Goal: Ask a question

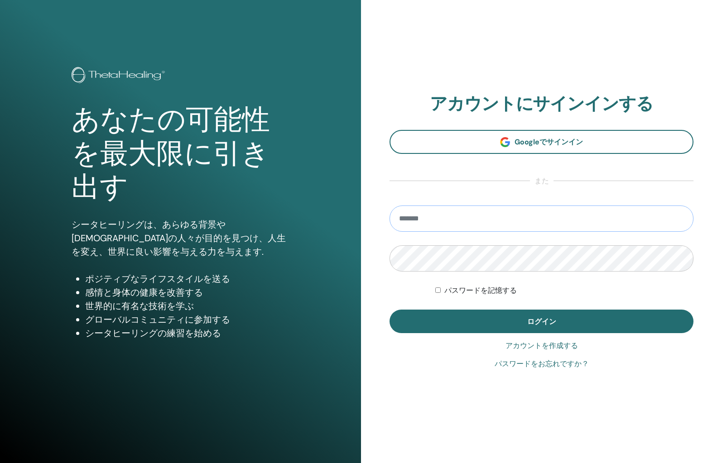
type input "**********"
click at [541, 321] on button "ログイン" at bounding box center [541, 322] width 304 height 24
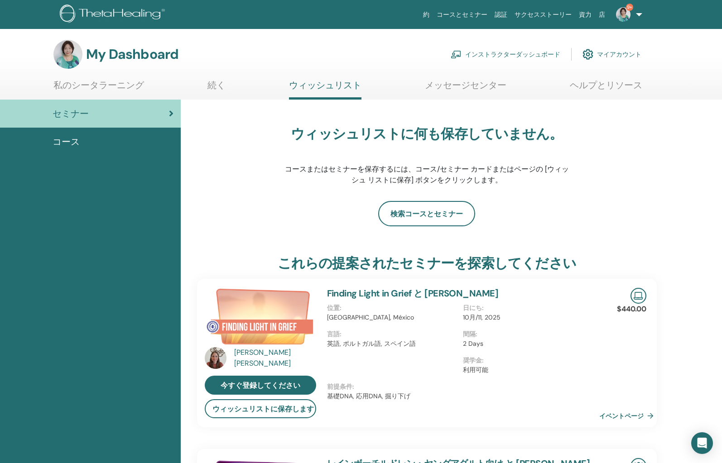
click at [482, 54] on link "インストラクターダッシュボード" at bounding box center [506, 54] width 110 height 20
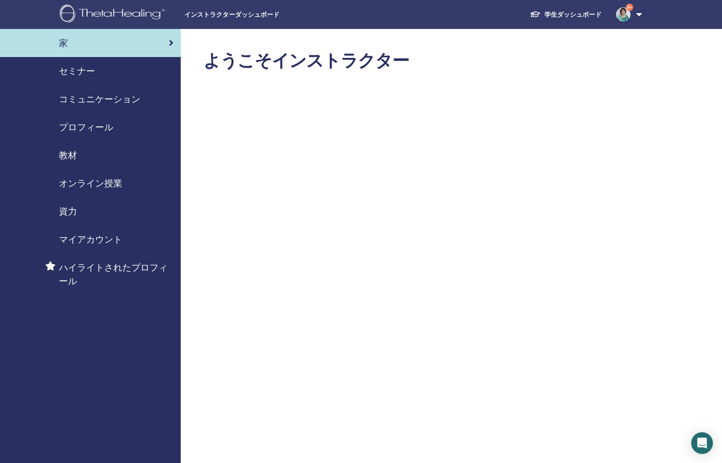
click at [72, 156] on span "教材" at bounding box center [68, 156] width 18 height 14
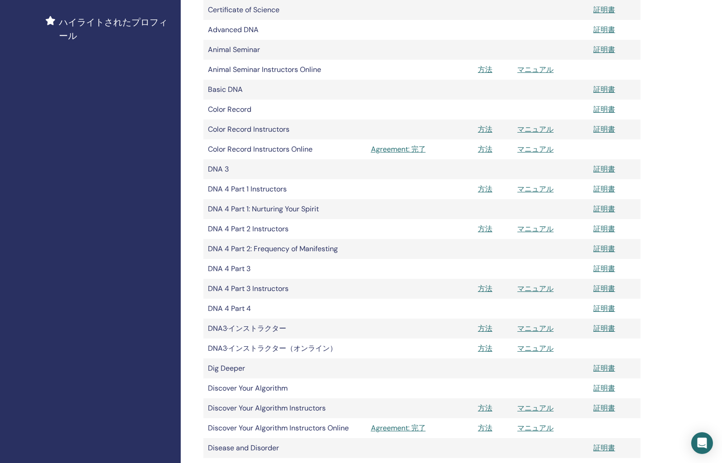
scroll to position [298, 0]
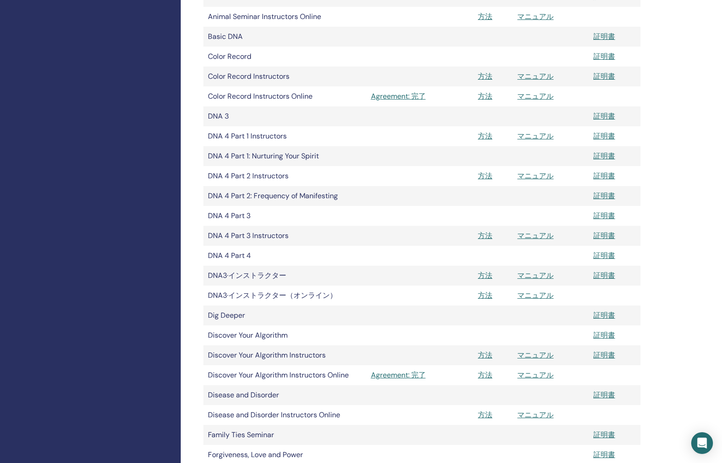
click at [532, 177] on link "マニュアル" at bounding box center [535, 176] width 36 height 10
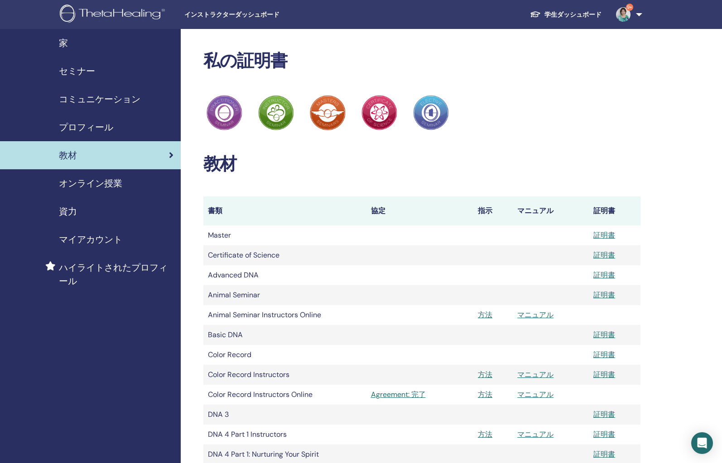
scroll to position [298, 0]
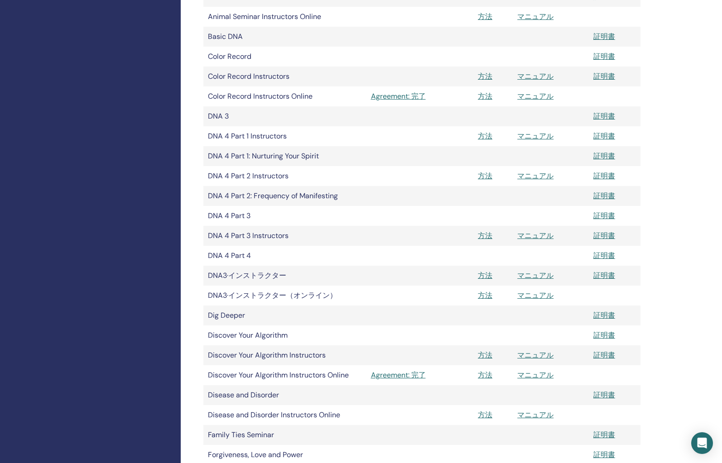
click at [529, 238] on link "マニュアル" at bounding box center [535, 236] width 36 height 10
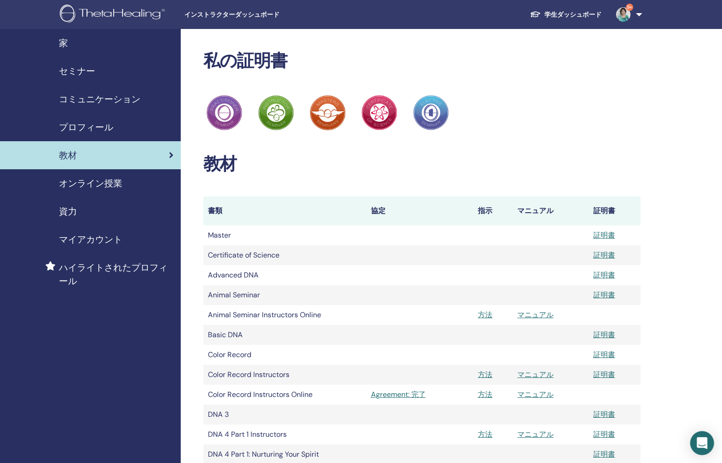
click at [705, 445] on icon "Open Intercom Messenger" at bounding box center [701, 443] width 10 height 12
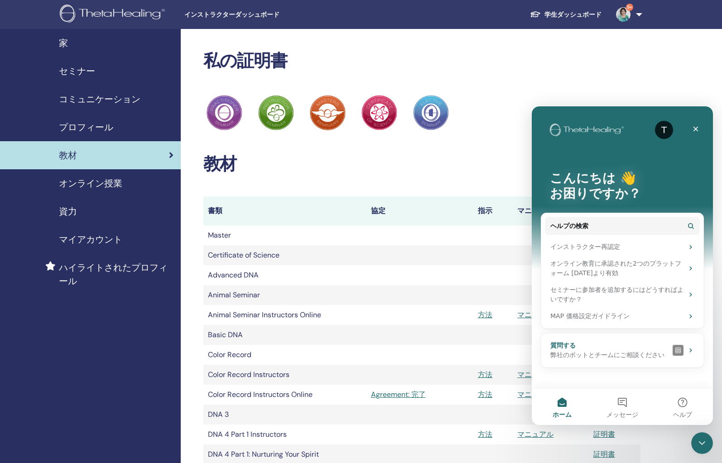
click at [601, 347] on div "質問する" at bounding box center [609, 346] width 119 height 10
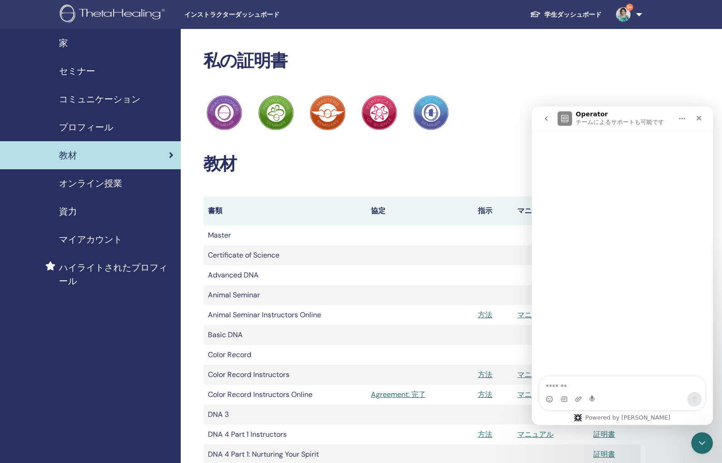
click at [573, 390] on textarea "質問する..." at bounding box center [622, 384] width 166 height 15
type textarea "**********"
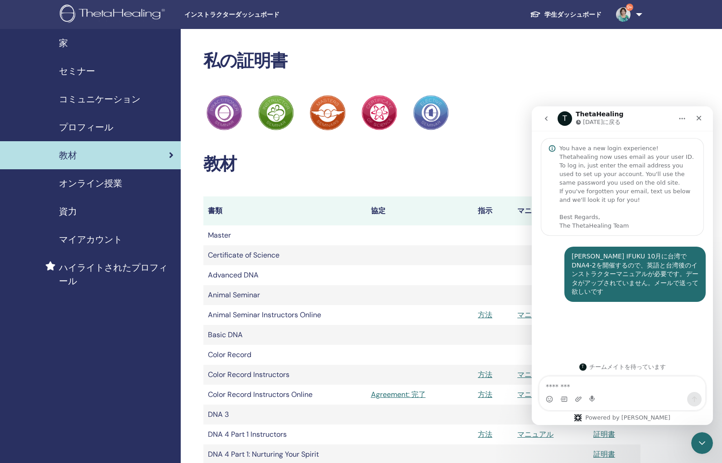
scroll to position [4, 0]
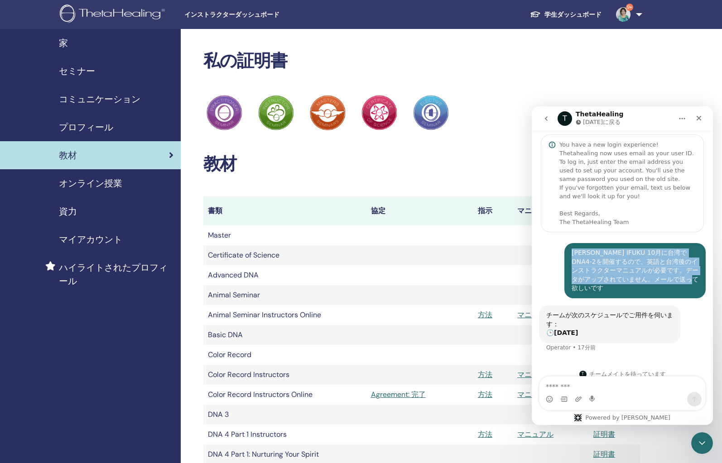
drag, startPoint x: 688, startPoint y: 284, endPoint x: 570, endPoint y: 253, distance: 121.5
click at [571, 252] on div "[PERSON_NAME] IFUKU 10月に台湾でDNA4-2を開催するので、英語と台湾後のインストラクターマニュアルが必要です。データがアップされていま…" at bounding box center [634, 270] width 141 height 55
copy div "[PERSON_NAME] IFUKU 10月に台湾でDNA4-2を開催するので、英語と台湾後のインストラクターマニュアルが必要です。データがアップされていま…"
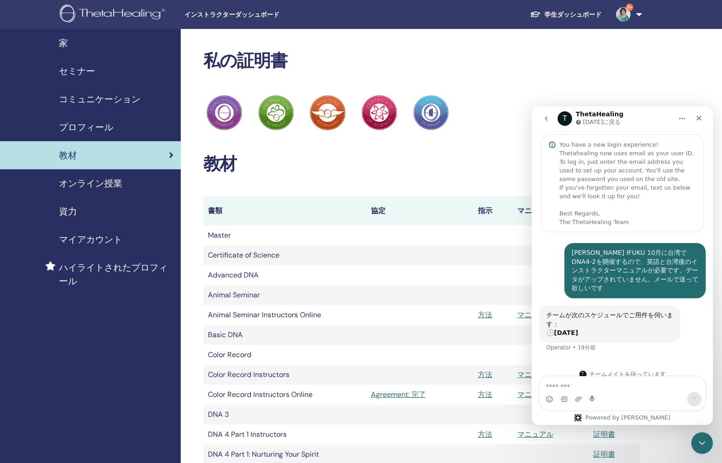
click at [612, 396] on div "Intercom Messenger" at bounding box center [622, 399] width 166 height 14
click at [604, 390] on textarea "メッセージ..." at bounding box center [622, 384] width 166 height 15
paste textarea "**********"
type textarea "**********"
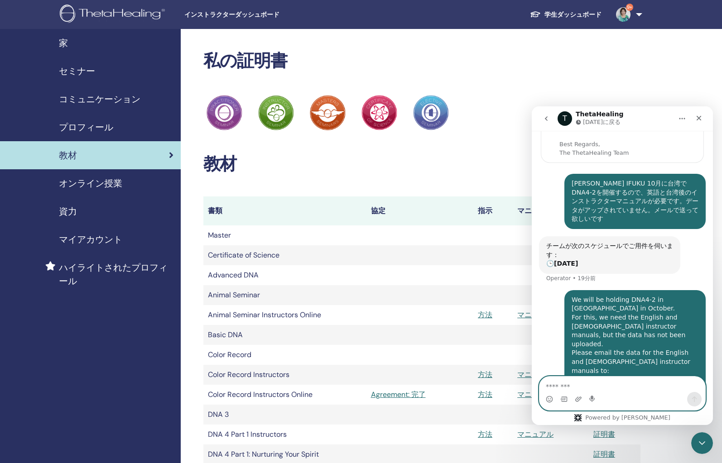
scroll to position [99, 0]
